Goal: Task Accomplishment & Management: Manage account settings

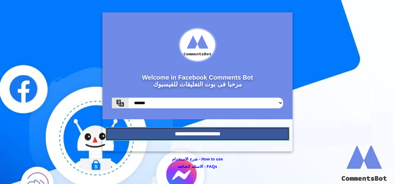
click at [203, 133] on input "**********" at bounding box center [198, 134] width 184 height 14
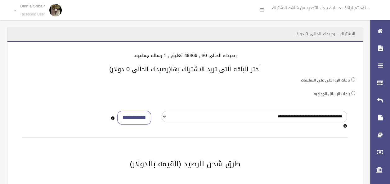
click at [330, 11] on li "...لقد تم ايقاف حسابك برجاء التجديد من شاشه الاشتراك" at bounding box center [323, 8] width 102 height 16
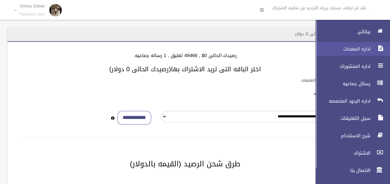
click at [366, 45] on link "اداره الصفحات" at bounding box center [350, 49] width 80 height 14
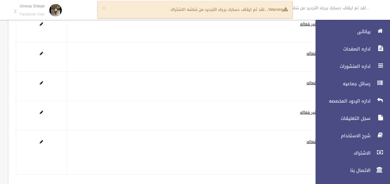
scroll to position [80, 0]
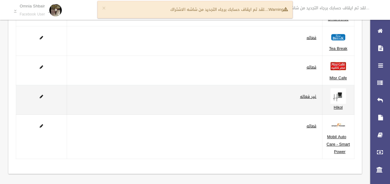
click at [44, 97] on td at bounding box center [41, 99] width 51 height 29
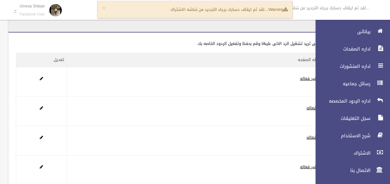
scroll to position [0, 0]
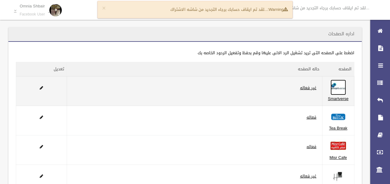
click at [335, 86] on img at bounding box center [339, 88] width 16 height 16
